Goal: Browse casually

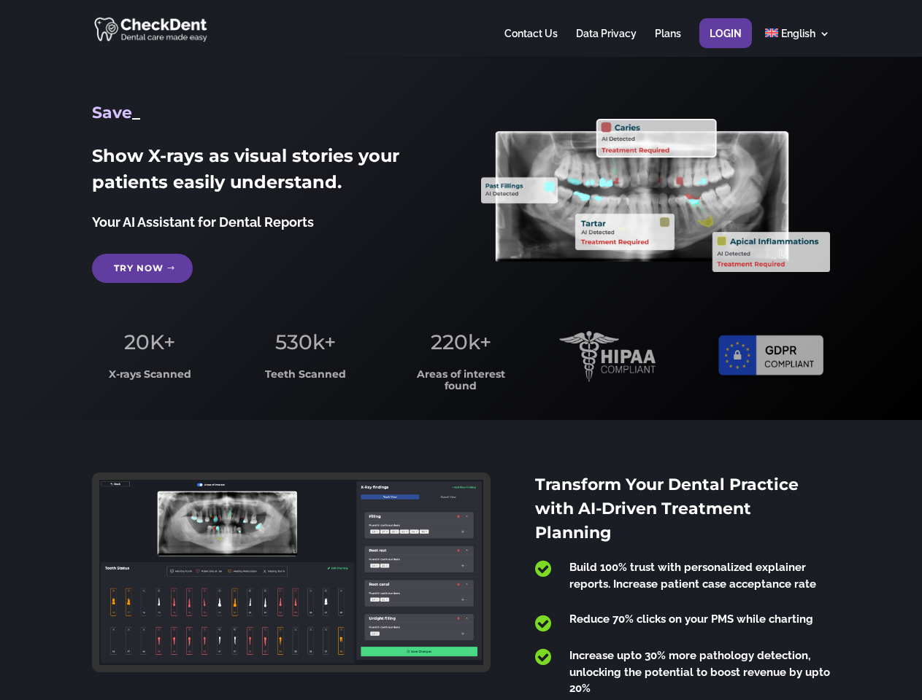
click at [460, 350] on span "220k+" at bounding box center [461, 342] width 61 height 25
click at [460, 28] on div at bounding box center [460, 28] width 737 height 57
click at [460, 350] on span "220k+" at bounding box center [461, 342] width 61 height 25
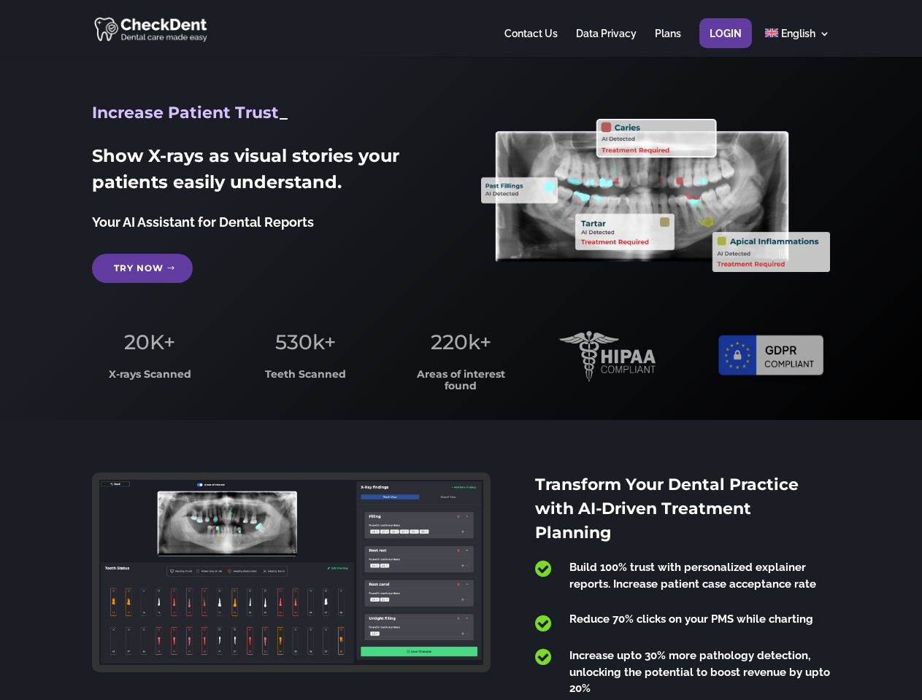
click at [460, 28] on div at bounding box center [460, 28] width 737 height 57
